Goal: Contribute content: Add original content to the website for others to see

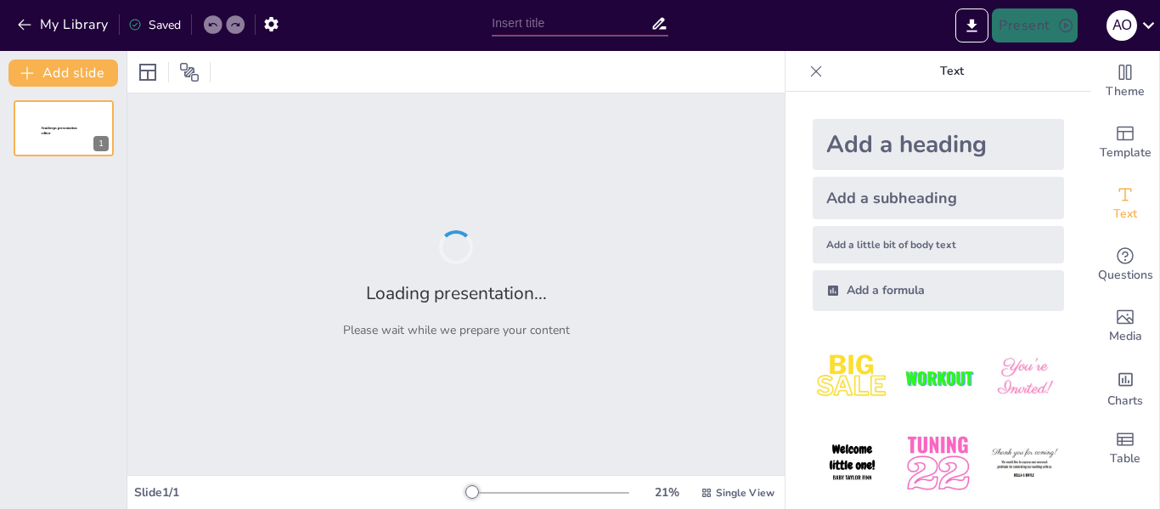
type input "New Sendsteps"
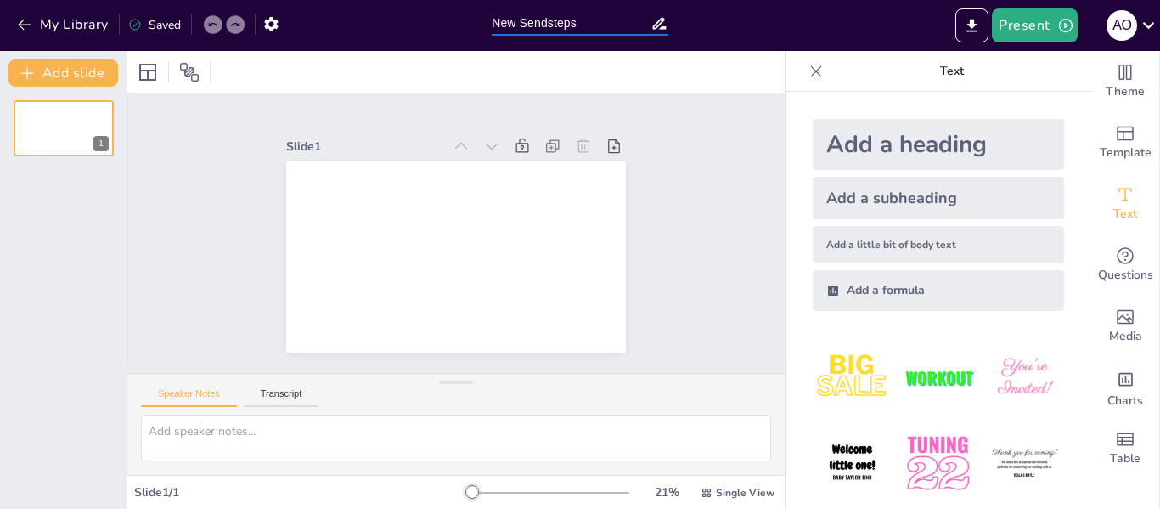
click at [553, 15] on input "New Sendsteps" at bounding box center [571, 23] width 159 height 25
click at [1114, 210] on span "Text" at bounding box center [1126, 214] width 24 height 19
click at [591, 15] on input "New Sendsteps" at bounding box center [571, 23] width 159 height 25
click at [25, 20] on icon "button" at bounding box center [24, 24] width 17 height 17
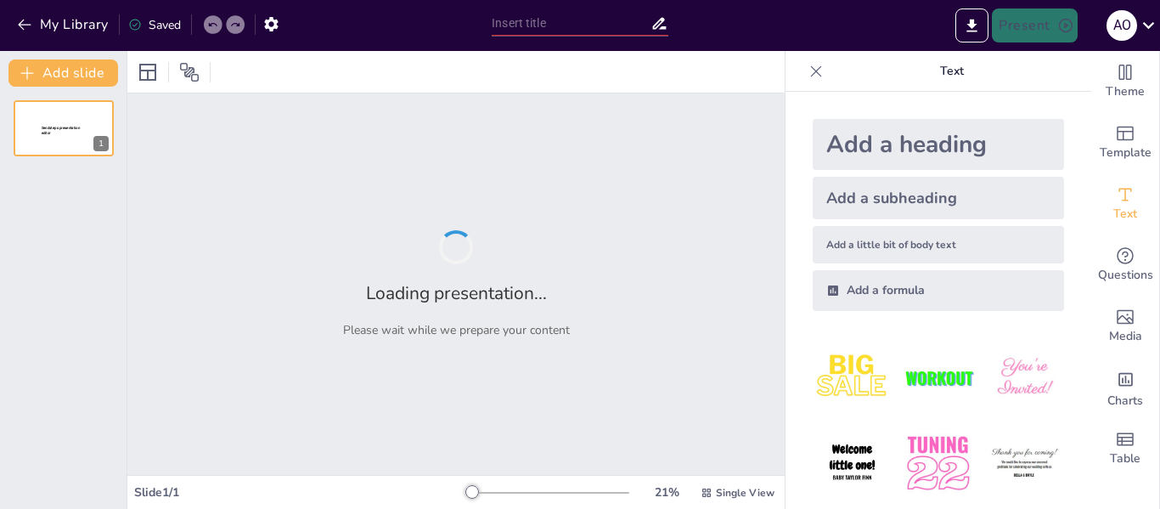
type input "Riesgos Financieros en Adquisiciones: Identificación y Mitigación"
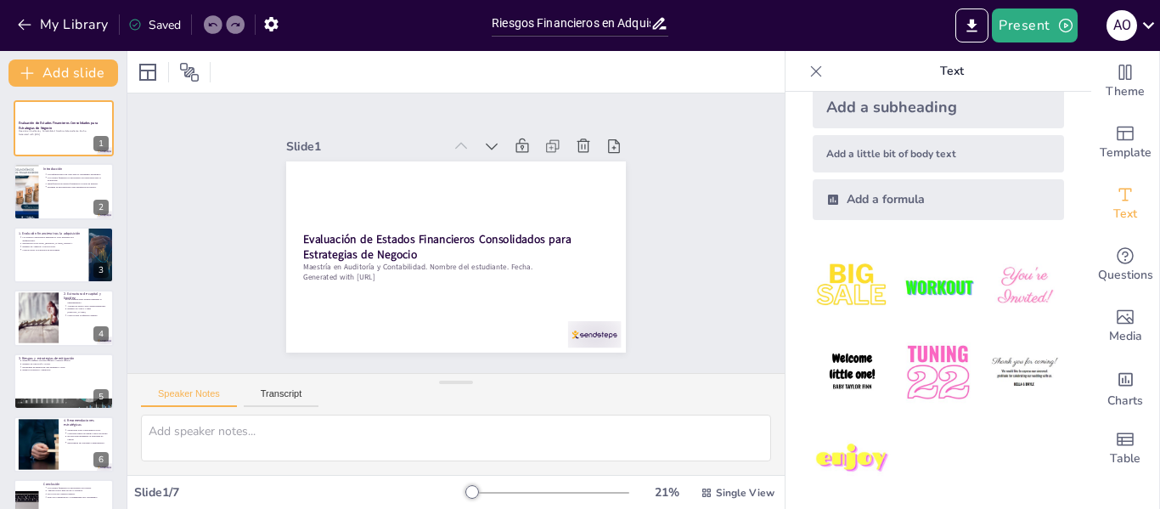
scroll to position [99, 0]
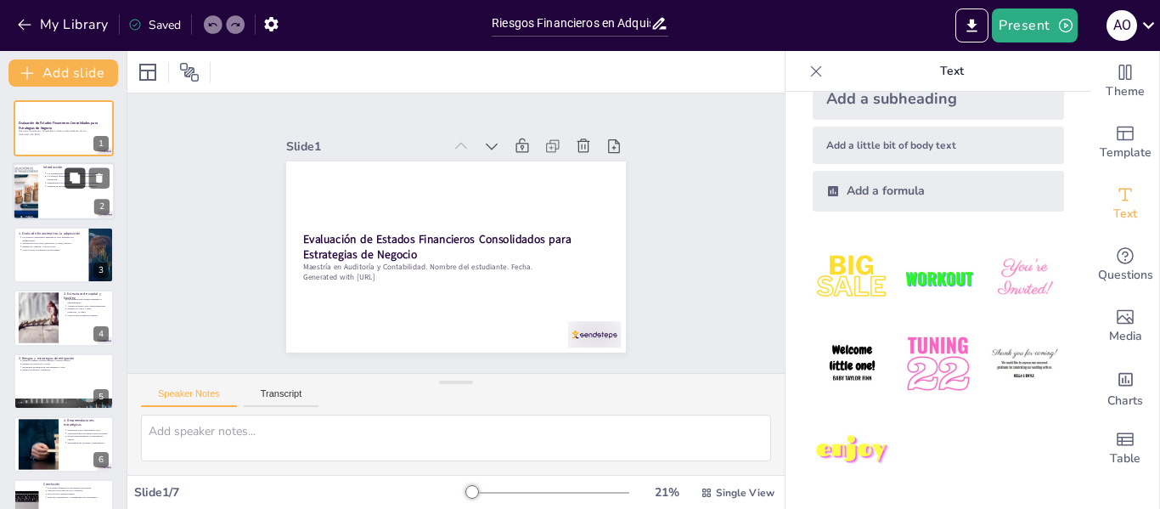
click at [82, 184] on button at bounding box center [75, 178] width 20 height 20
type textarea "Las adquisiciones son una herramienta fundamental que las empresas utilizan par…"
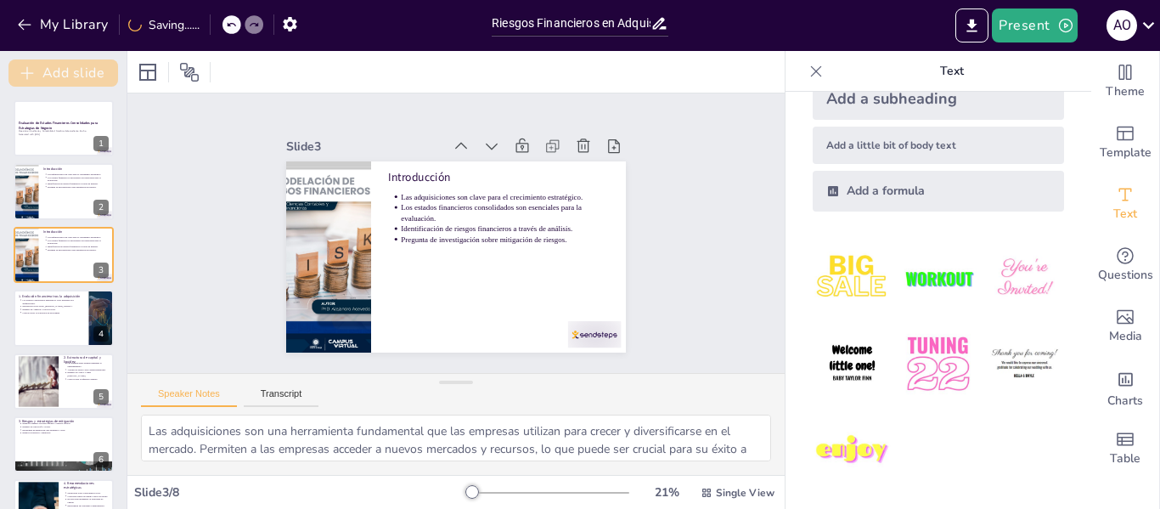
click at [49, 86] on button "Add slide" at bounding box center [63, 72] width 110 height 27
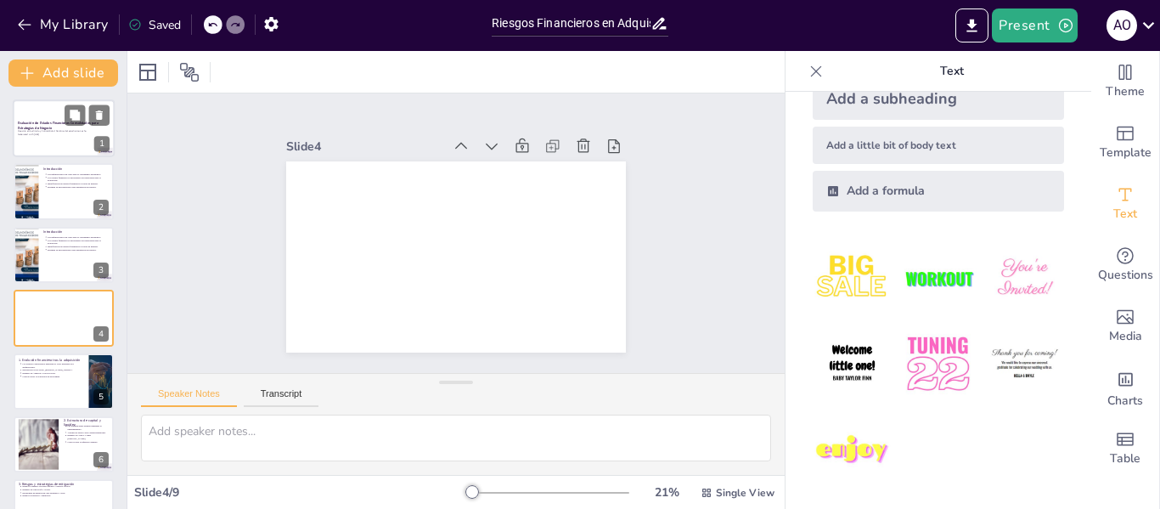
click at [49, 110] on div at bounding box center [64, 128] width 102 height 58
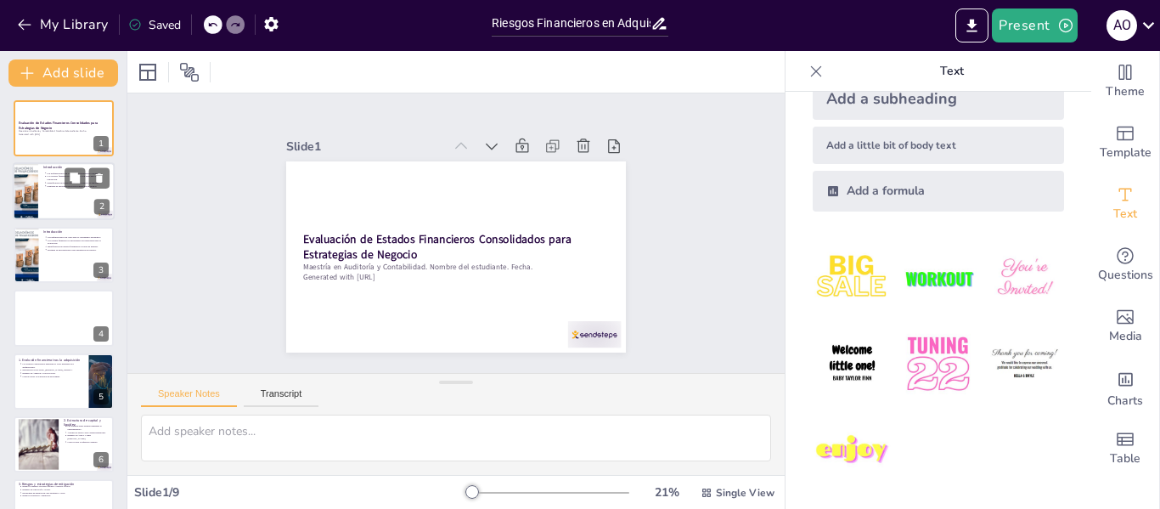
click at [54, 175] on p "Los estados financieros consolidados son esenciales para la evaluación." at bounding box center [79, 178] width 63 height 7
type textarea "Las adquisiciones son una herramienta fundamental que las empresas utilizan par…"
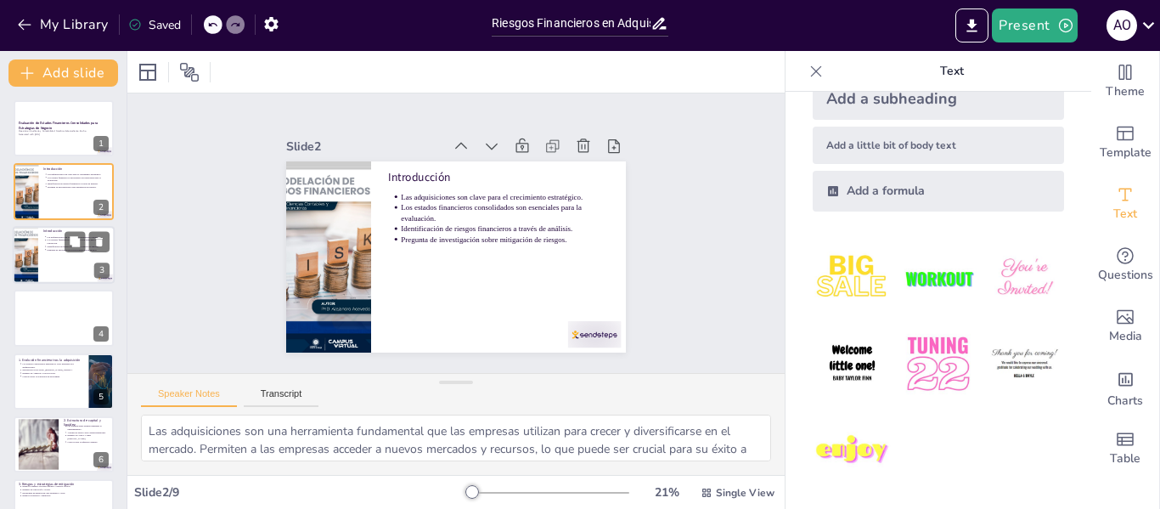
click at [50, 248] on p "Pregunta de investigación sobre mitigación de riesgos." at bounding box center [79, 249] width 63 height 3
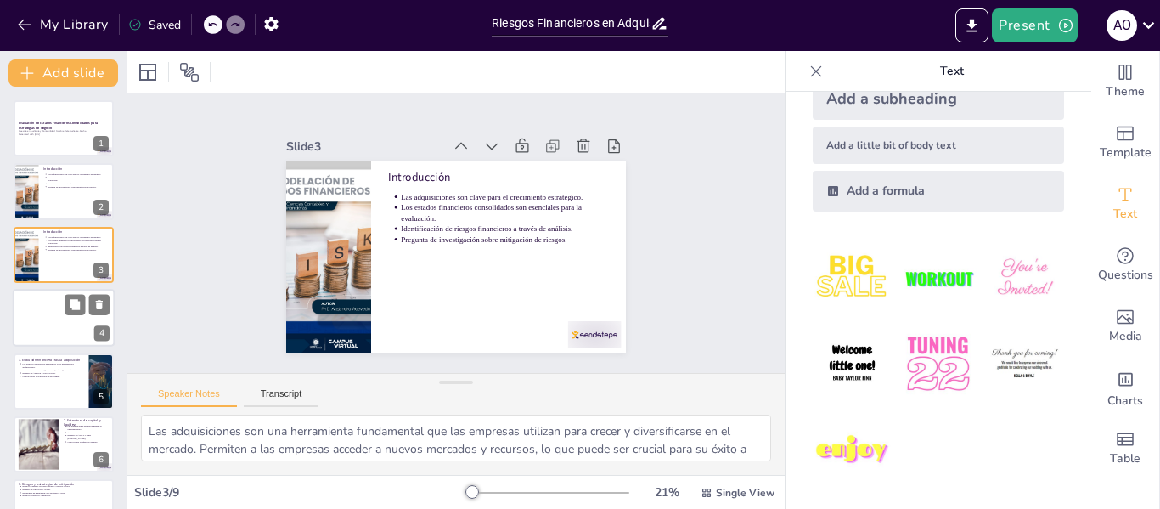
click at [56, 325] on div at bounding box center [64, 318] width 102 height 58
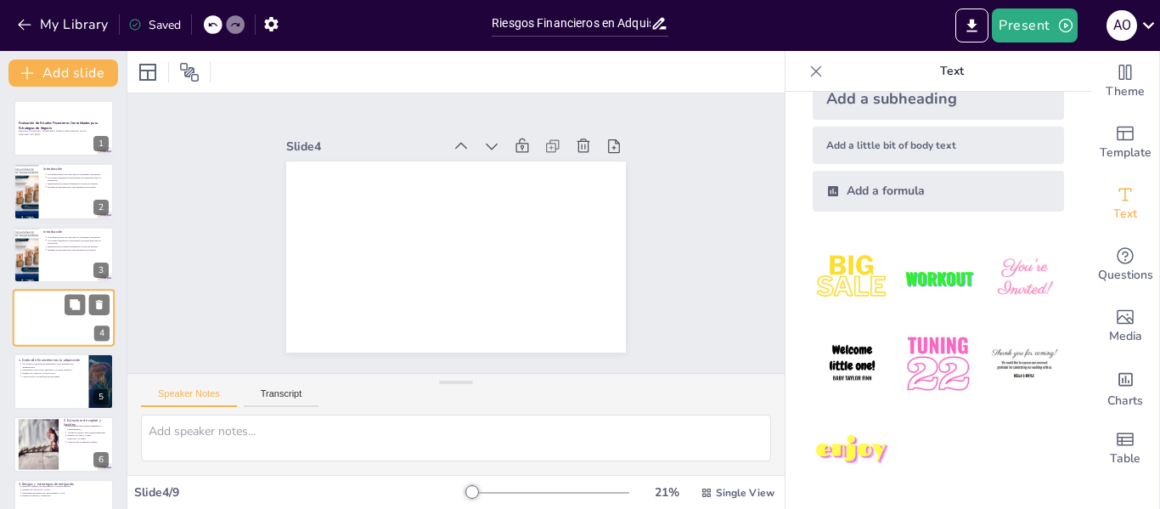
scroll to position [20, 0]
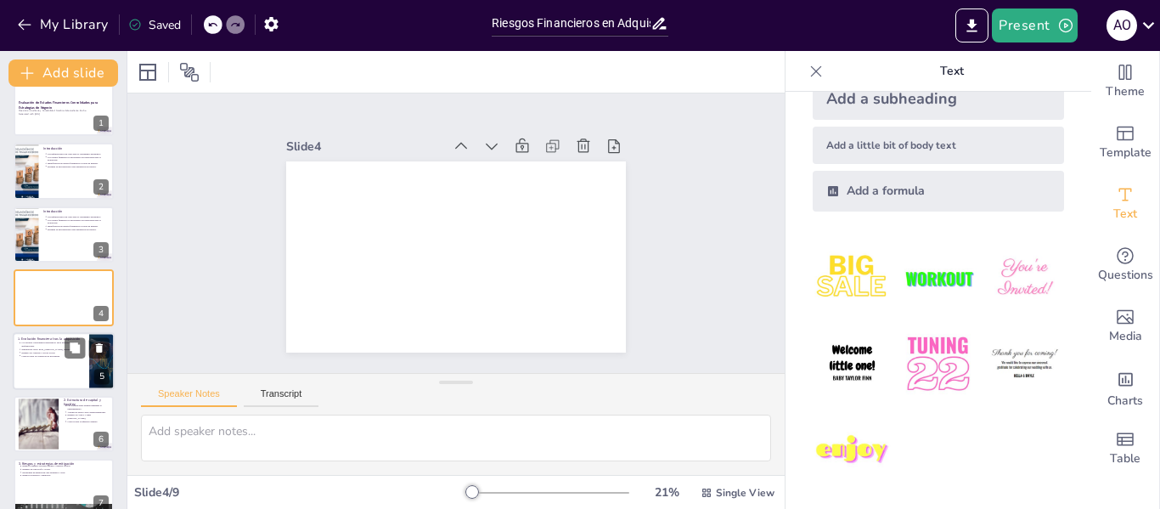
click at [46, 354] on p "Críticas sobre la ocultación de problemas." at bounding box center [52, 354] width 63 height 3
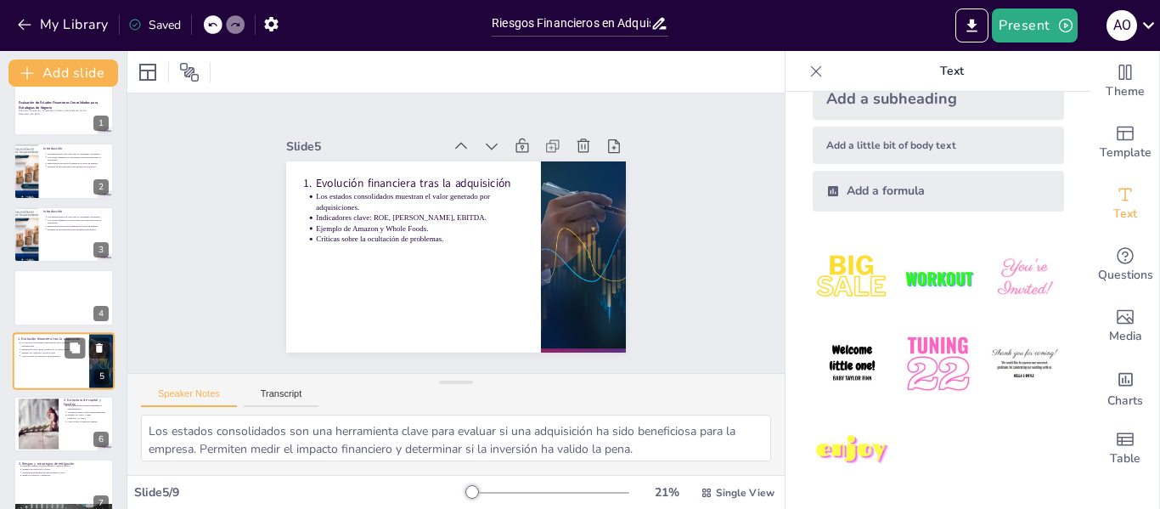
scroll to position [83, 0]
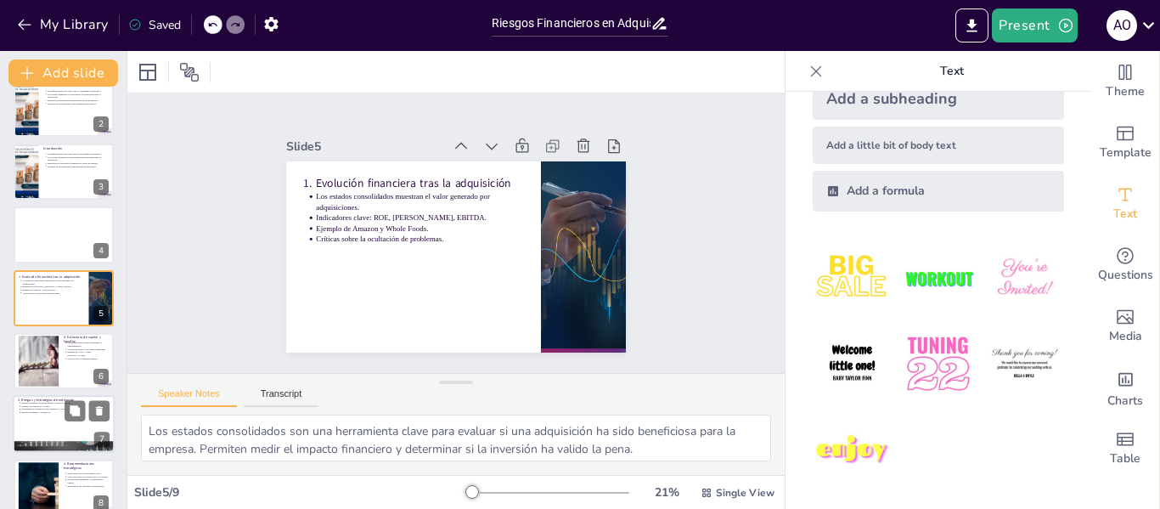
click at [49, 406] on p "Ejemplo de Microsoft y Nokia." at bounding box center [65, 405] width 88 height 3
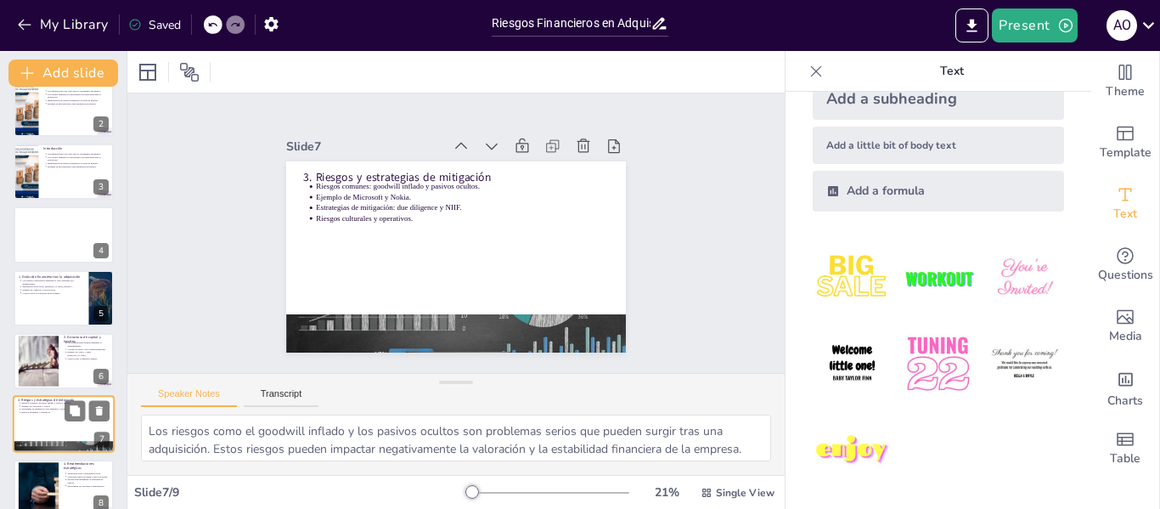
scroll to position [167, 0]
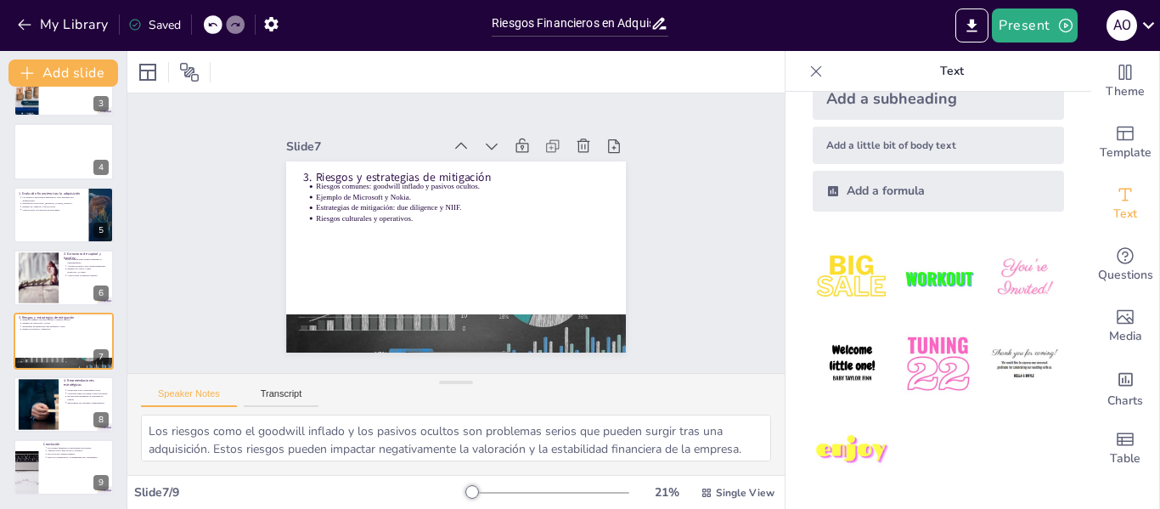
click at [212, 27] on icon at bounding box center [212, 25] width 10 height 10
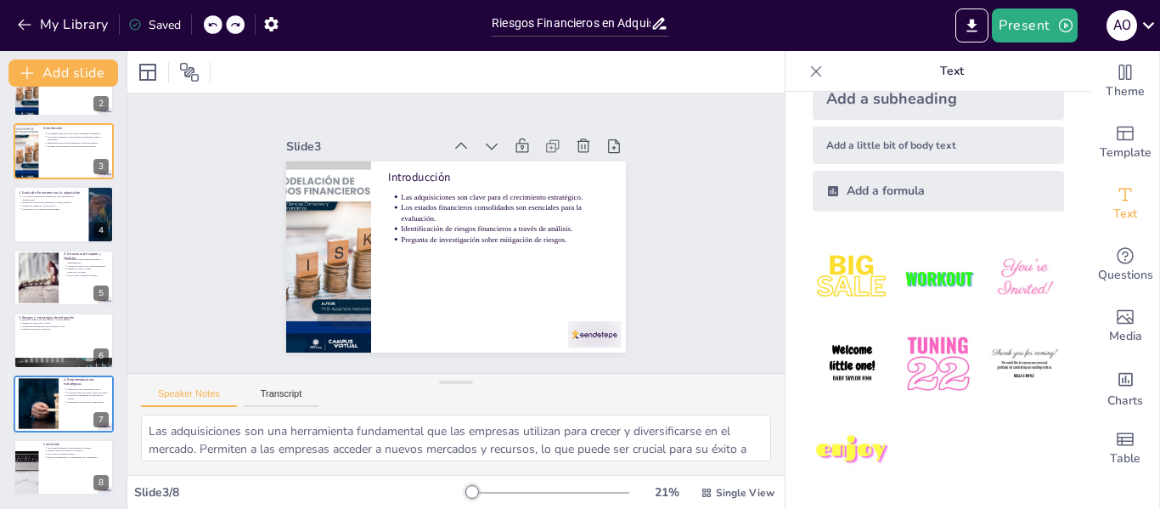
click at [212, 27] on div "My Library Saved" at bounding box center [143, 23] width 287 height 31
click at [75, 329] on icon at bounding box center [75, 327] width 10 height 10
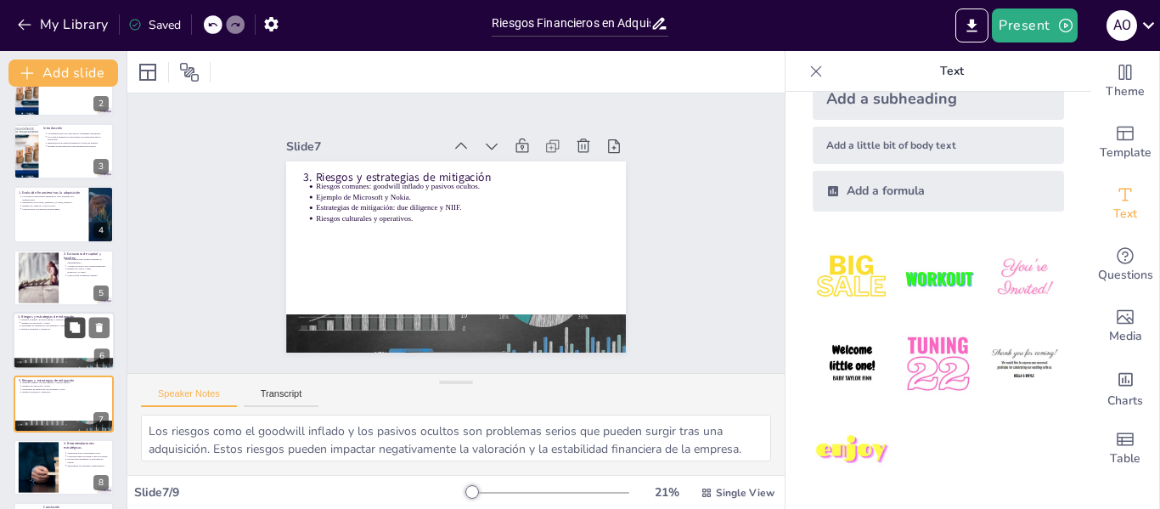
scroll to position [167, 0]
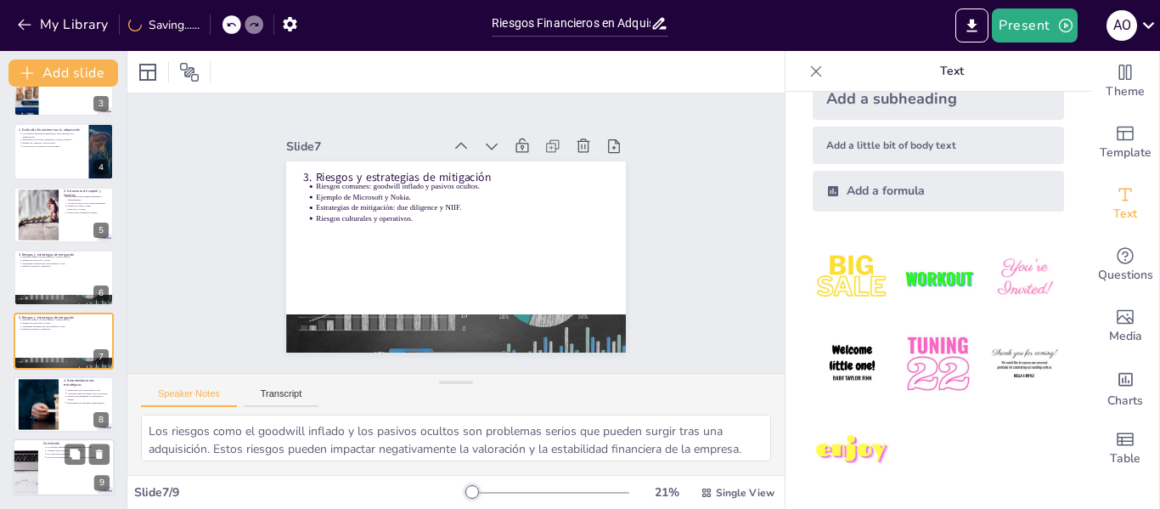
click at [59, 460] on div at bounding box center [64, 467] width 102 height 58
type textarea "Comprender la importancia de los estados financieros consolidados es esencial p…"
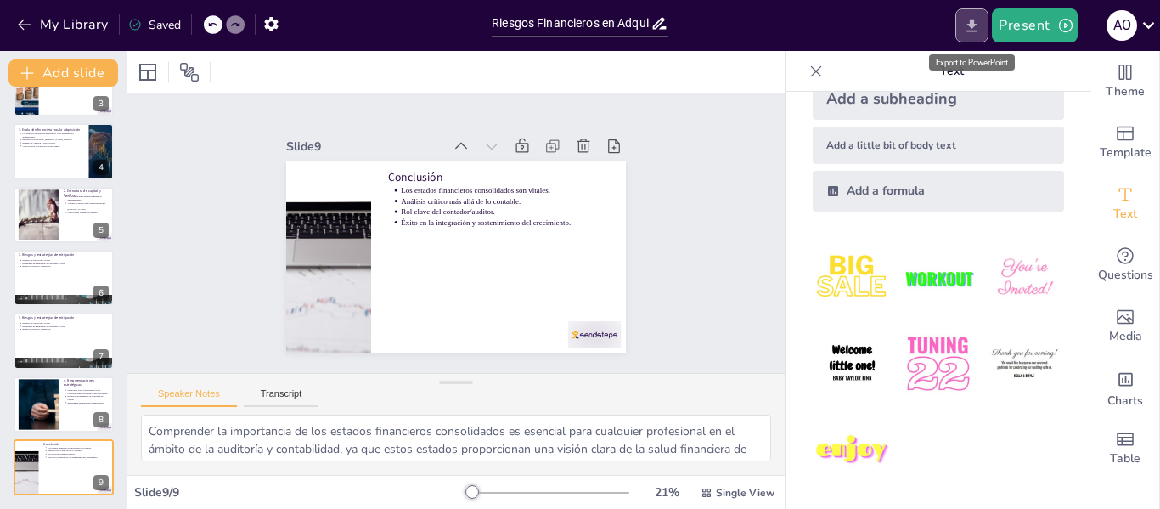
click at [968, 21] on icon "Export to PowerPoint" at bounding box center [972, 26] width 18 height 18
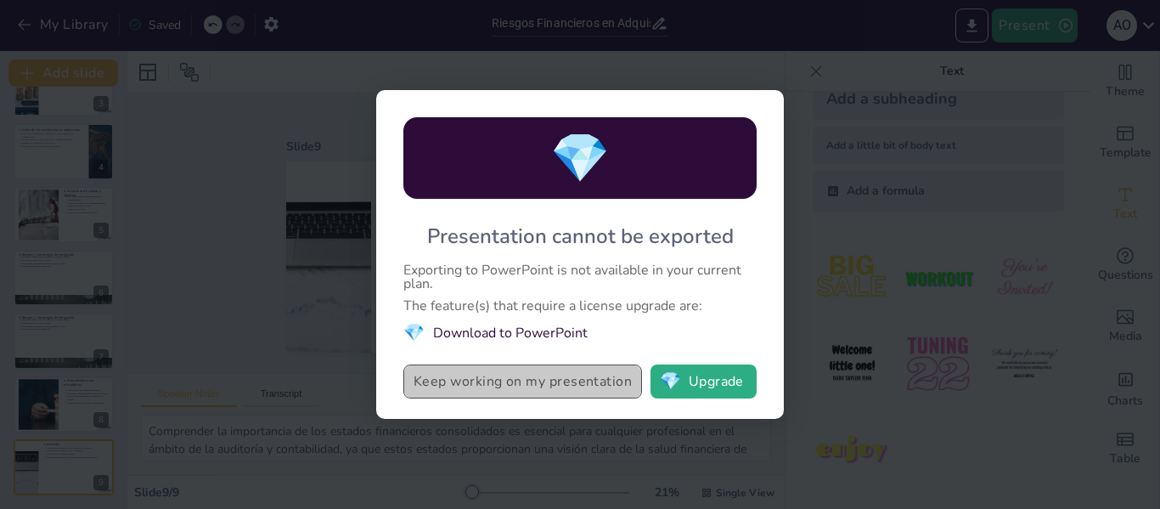
click at [594, 390] on button "Keep working on my presentation" at bounding box center [523, 381] width 239 height 34
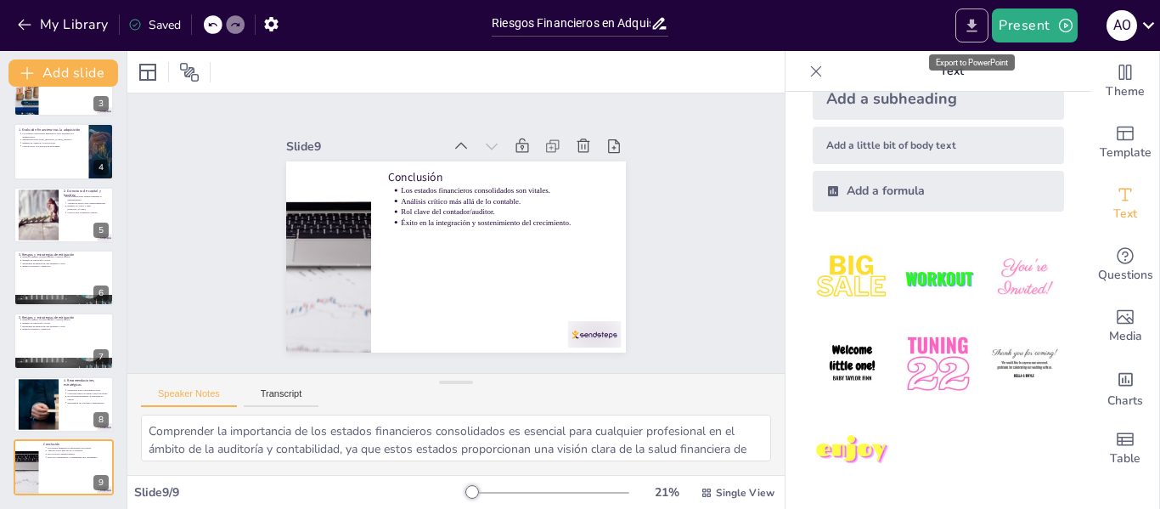
click at [981, 27] on icon "Export to PowerPoint" at bounding box center [972, 26] width 18 height 18
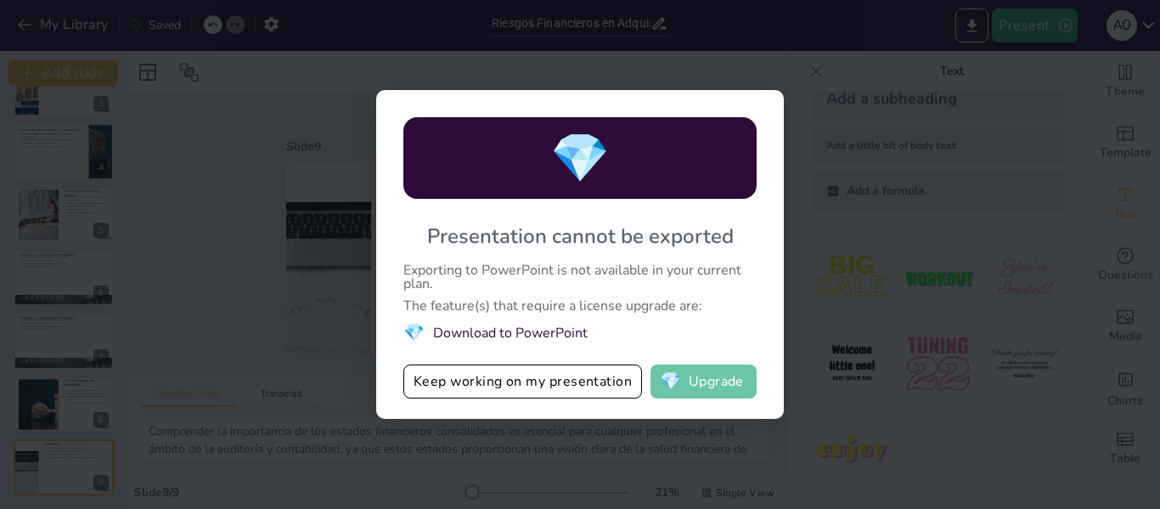
click at [705, 378] on button "💎 Upgrade" at bounding box center [704, 381] width 106 height 34
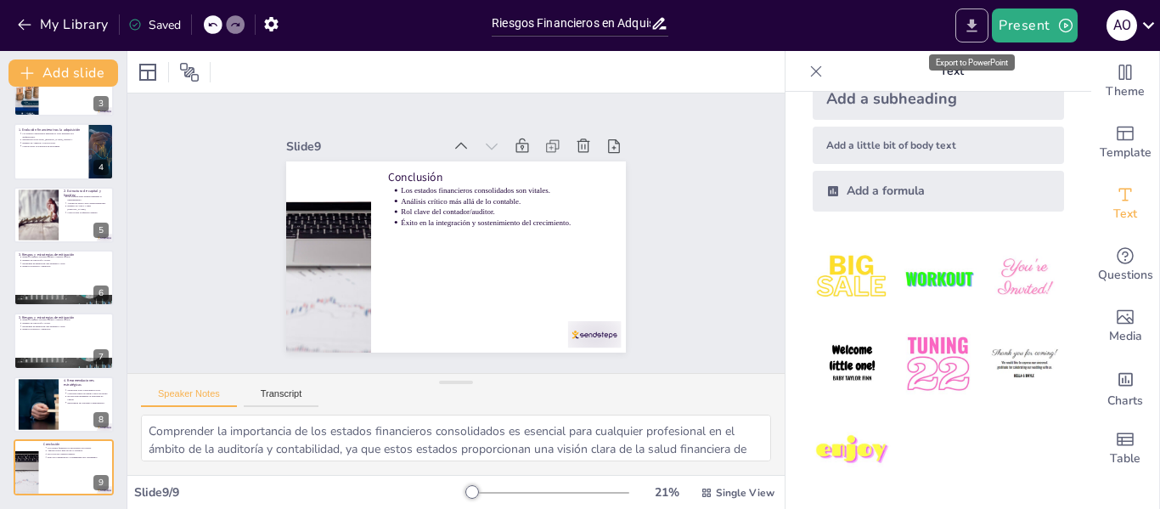
click at [976, 31] on icon "Export to PowerPoint" at bounding box center [973, 25] width 10 height 13
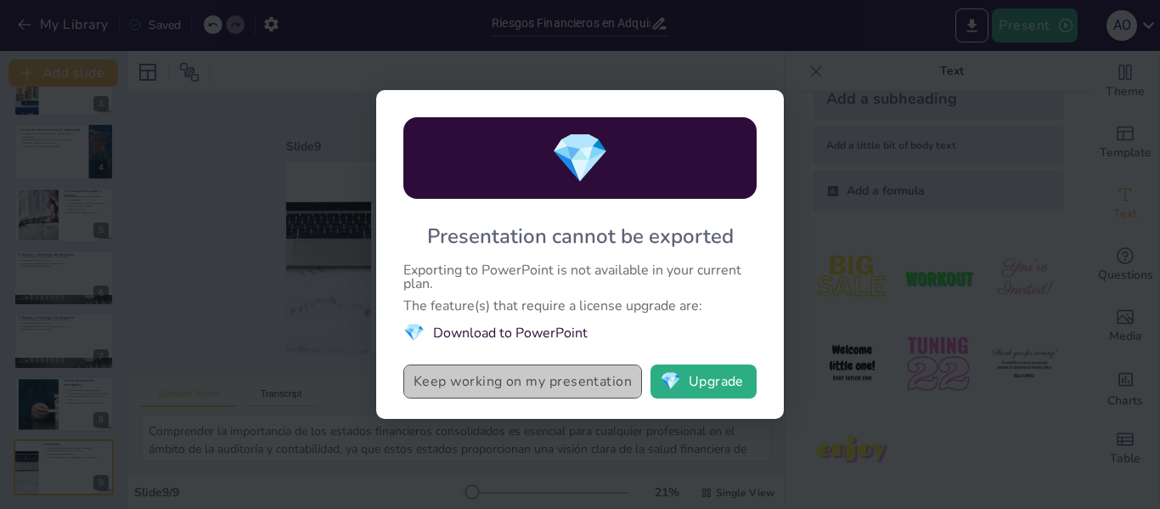
click at [524, 385] on button "Keep working on my presentation" at bounding box center [523, 381] width 239 height 34
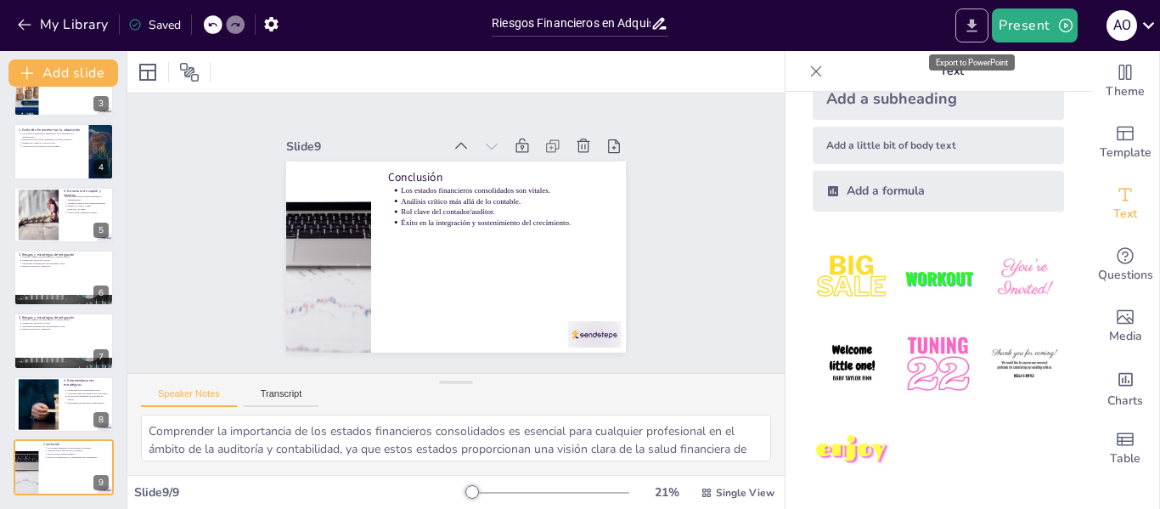
click at [968, 34] on icon "Export to PowerPoint" at bounding box center [972, 26] width 18 height 18
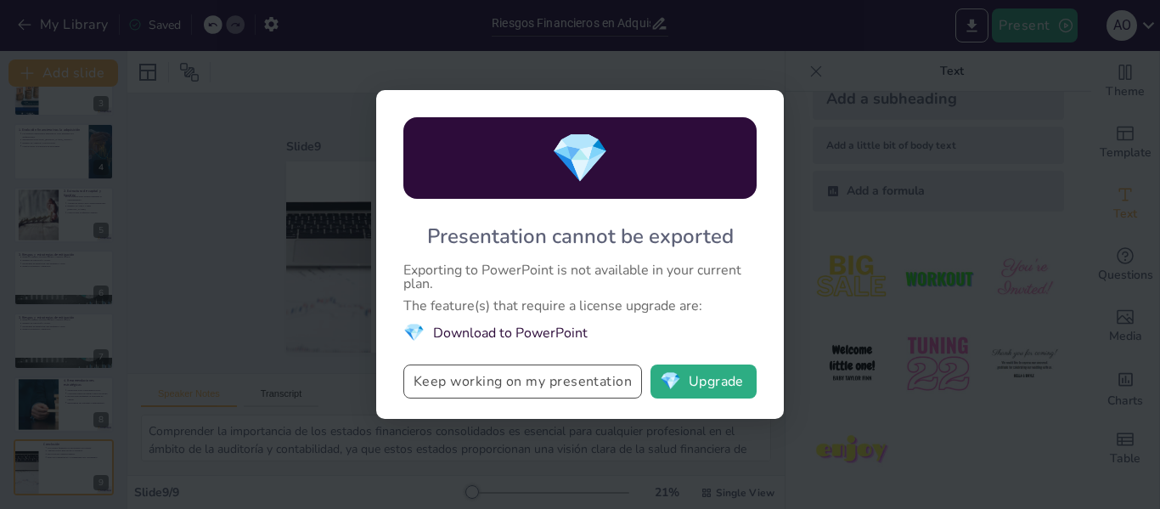
click at [483, 377] on button "Keep working on my presentation" at bounding box center [523, 381] width 239 height 34
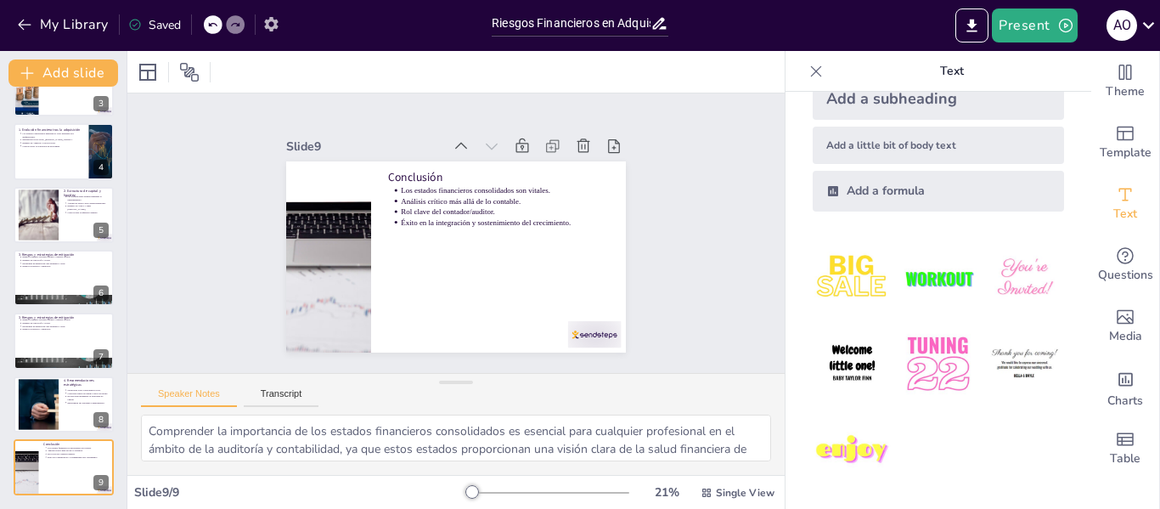
click at [280, 17] on icon "button" at bounding box center [272, 24] width 18 height 18
click at [270, 24] on icon "button" at bounding box center [272, 24] width 18 height 18
